Goal: Information Seeking & Learning: Learn about a topic

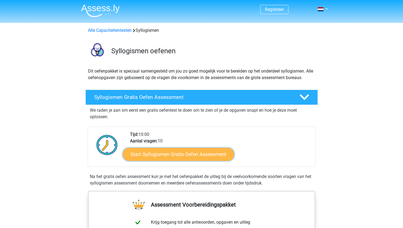
click at [188, 156] on link "Start Syllogismen Gratis Oefen Assessment" at bounding box center [179, 153] width 112 height 13
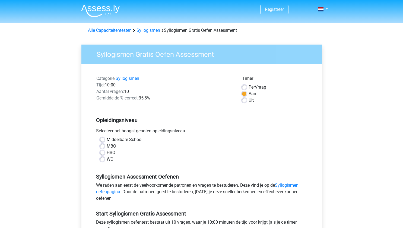
click at [112, 151] on label "HBO" at bounding box center [111, 152] width 9 height 7
click at [104, 151] on input "HBO" at bounding box center [102, 151] width 4 height 5
radio input "true"
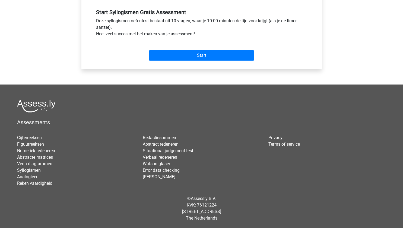
scroll to position [93, 0]
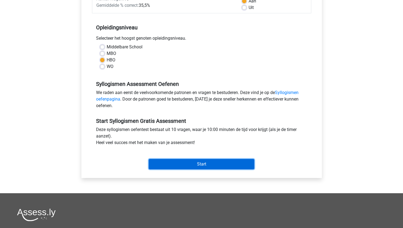
click at [180, 161] on input "Start" at bounding box center [202, 164] width 106 height 10
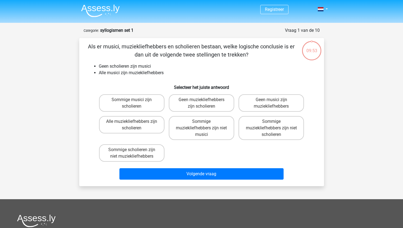
click at [161, 67] on li "Geen scholieren zijn musici" at bounding box center [207, 66] width 217 height 7
click at [156, 153] on label "Sommige scholieren zijn niet muziekliefhebbers" at bounding box center [131, 152] width 65 height 17
click at [135, 153] on input "Sommige scholieren zijn niet muziekliefhebbers" at bounding box center [134, 152] width 4 height 4
radio input "true"
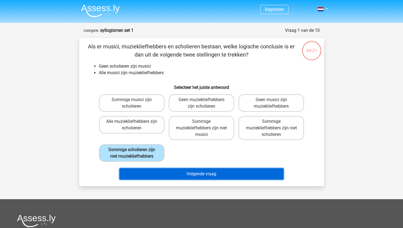
click at [221, 170] on button "Volgende vraag" at bounding box center [201, 173] width 164 height 11
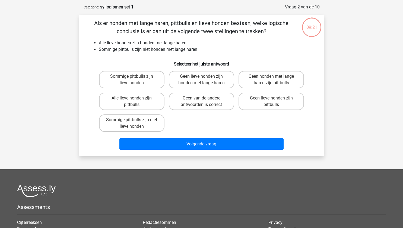
scroll to position [27, 0]
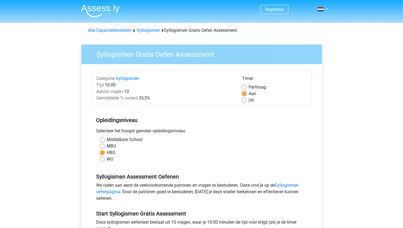
scroll to position [93, 0]
